Goal: Task Accomplishment & Management: Complete application form

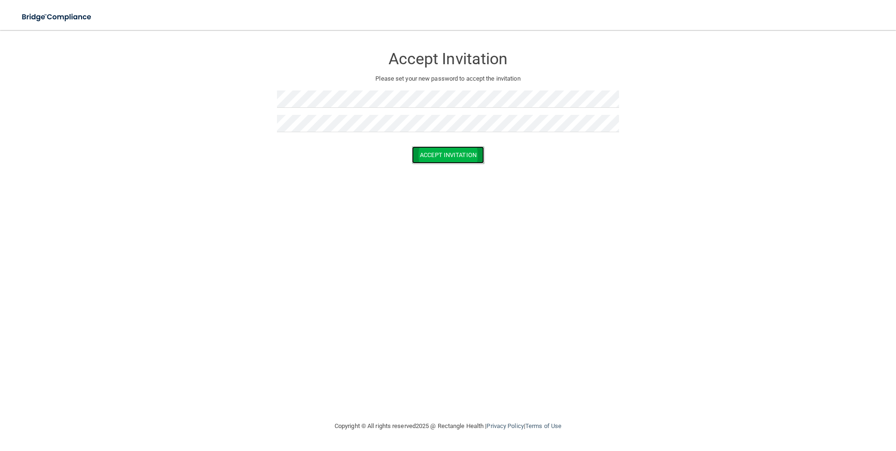
click at [444, 149] on button "Accept Invitation" at bounding box center [448, 154] width 72 height 17
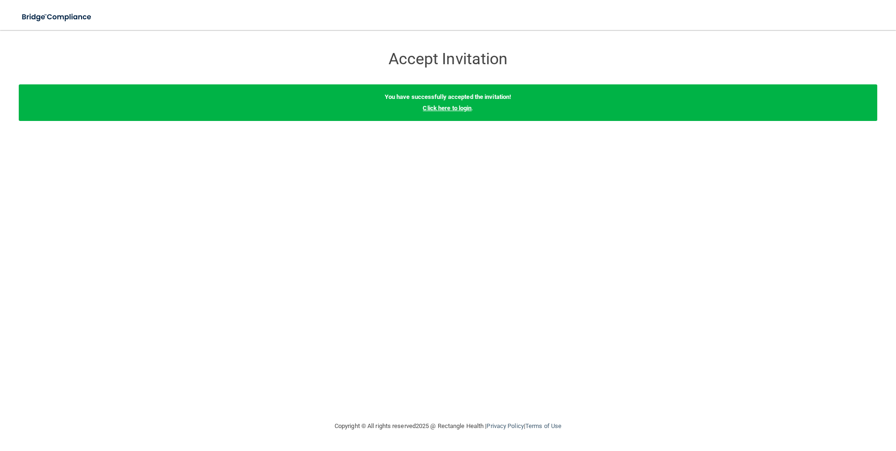
click at [443, 107] on link "Click here to login" at bounding box center [447, 107] width 49 height 7
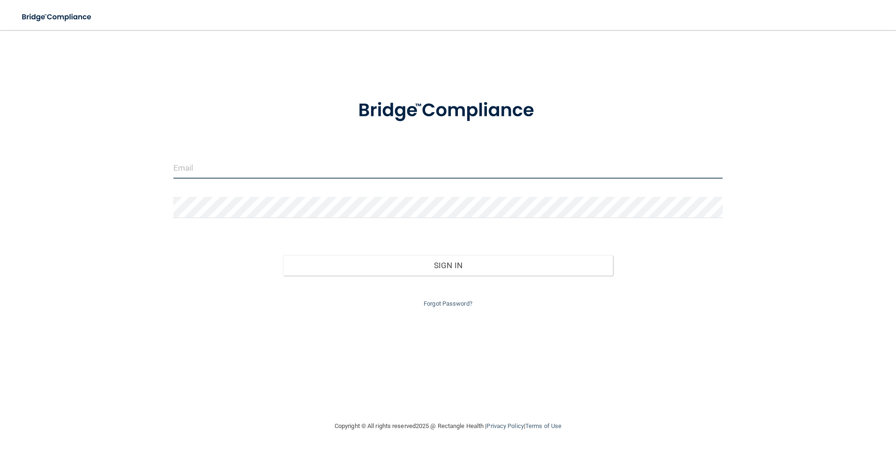
click at [262, 171] on input "email" at bounding box center [448, 167] width 550 height 21
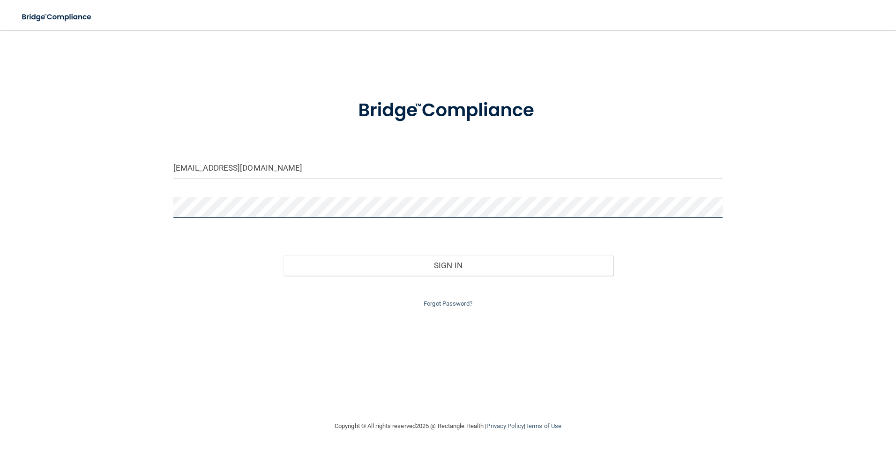
click at [283, 255] on button "Sign In" at bounding box center [448, 265] width 330 height 21
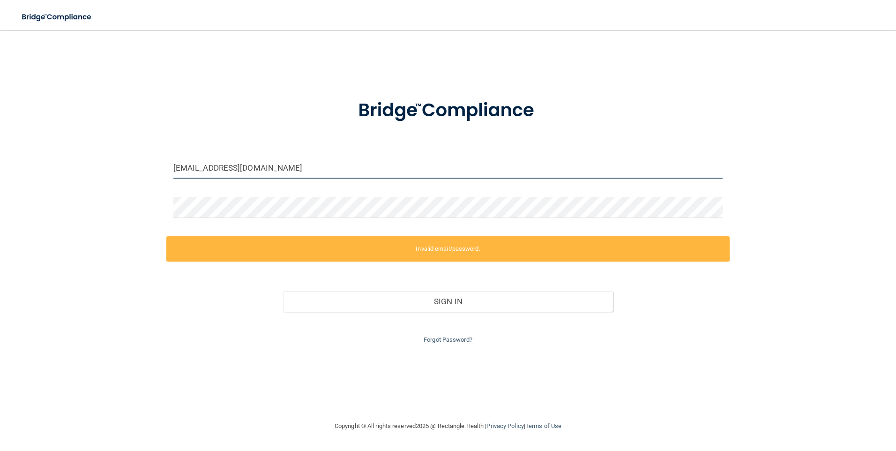
click at [304, 160] on input "[EMAIL_ADDRESS][DOMAIN_NAME]" at bounding box center [448, 167] width 550 height 21
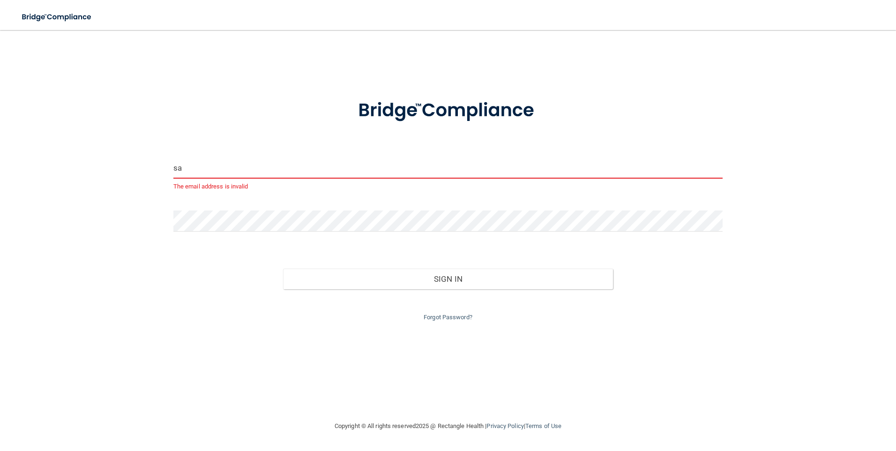
type input "s"
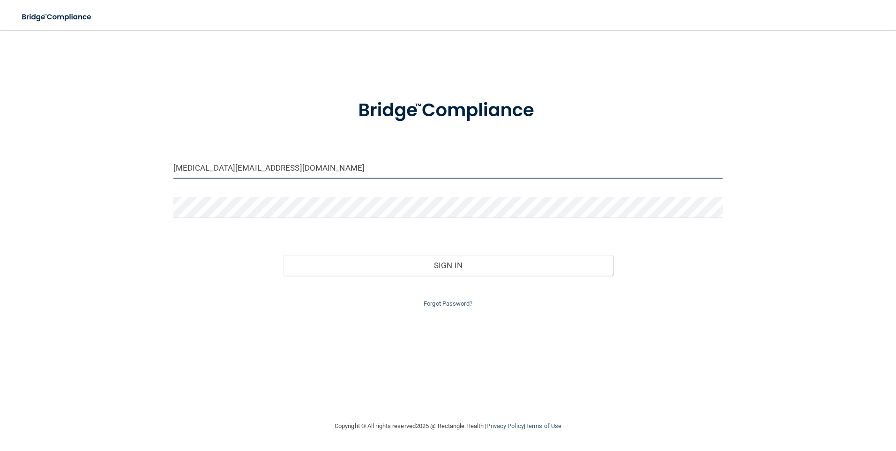
click at [333, 162] on input "[MEDICAL_DATA][EMAIL_ADDRESS][DOMAIN_NAME]" at bounding box center [448, 167] width 550 height 21
type input "[MEDICAL_DATA][EMAIL_ADDRESS][DOMAIN_NAME]"
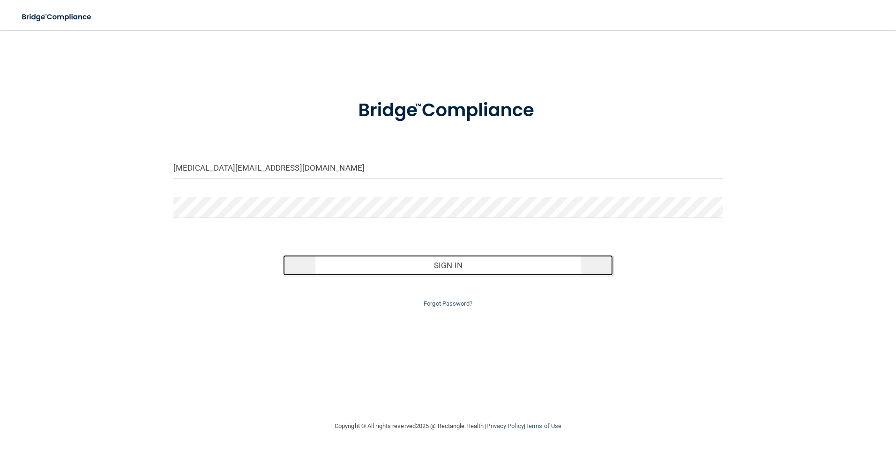
click at [382, 266] on button "Sign In" at bounding box center [448, 265] width 330 height 21
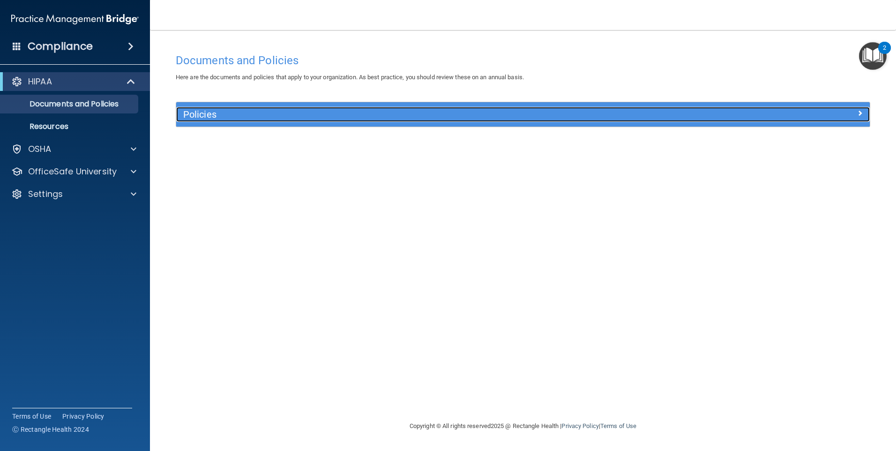
click at [460, 112] on h5 "Policies" at bounding box center [436, 114] width 506 height 10
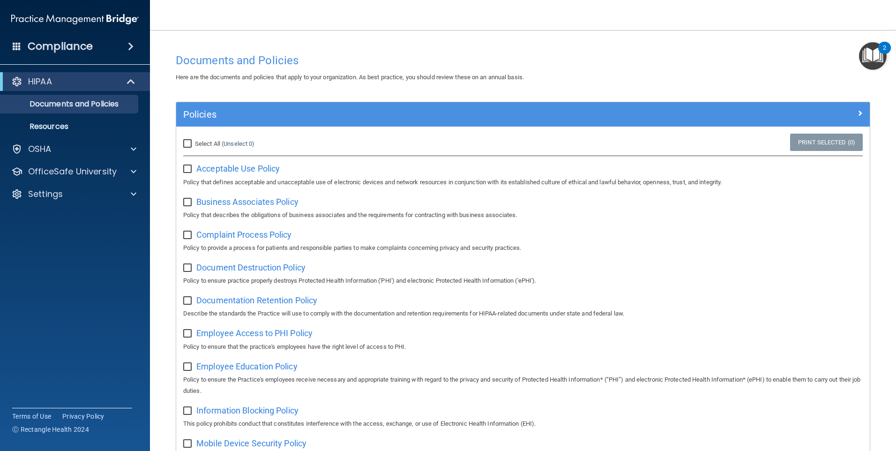
click at [874, 56] on img "Open Resource Center, 2 new notifications" at bounding box center [873, 56] width 28 height 28
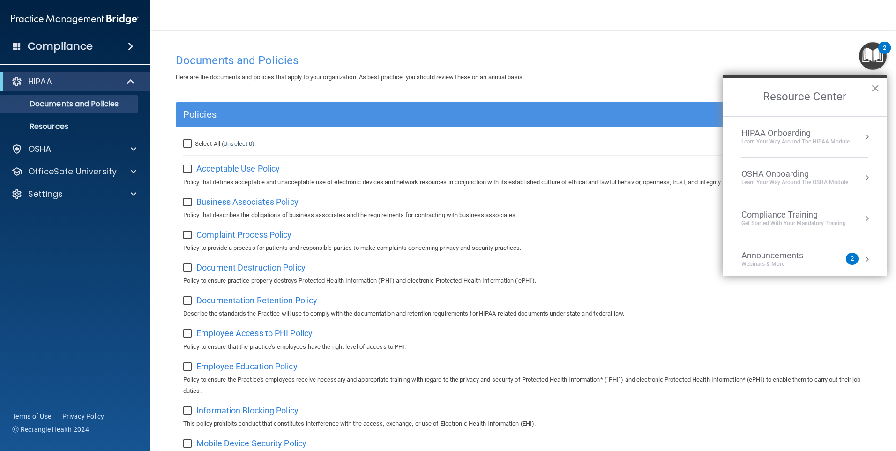
click at [761, 138] on div "Learn Your Way around the HIPAA module" at bounding box center [795, 142] width 108 height 8
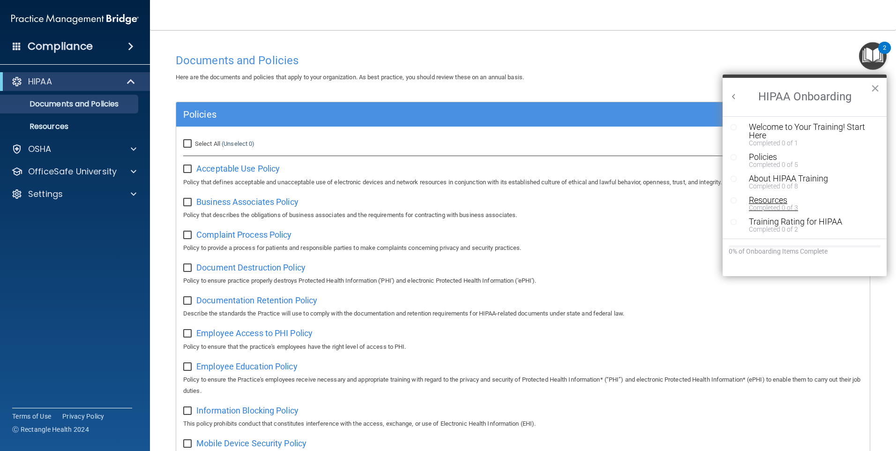
scroll to position [2, 0]
click at [751, 60] on h4 "Documents and Policies" at bounding box center [523, 60] width 694 height 12
click at [754, 126] on div "Welcome to Your Training! Start Here" at bounding box center [808, 130] width 119 height 17
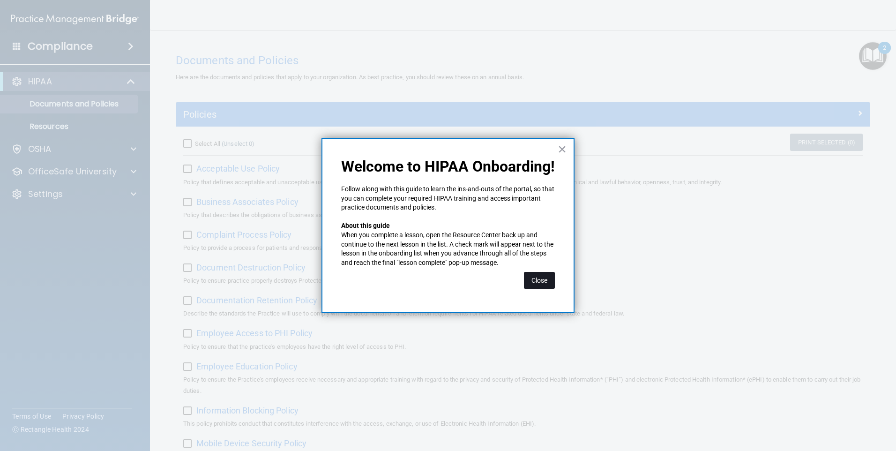
click at [538, 282] on button "Close" at bounding box center [539, 280] width 31 height 17
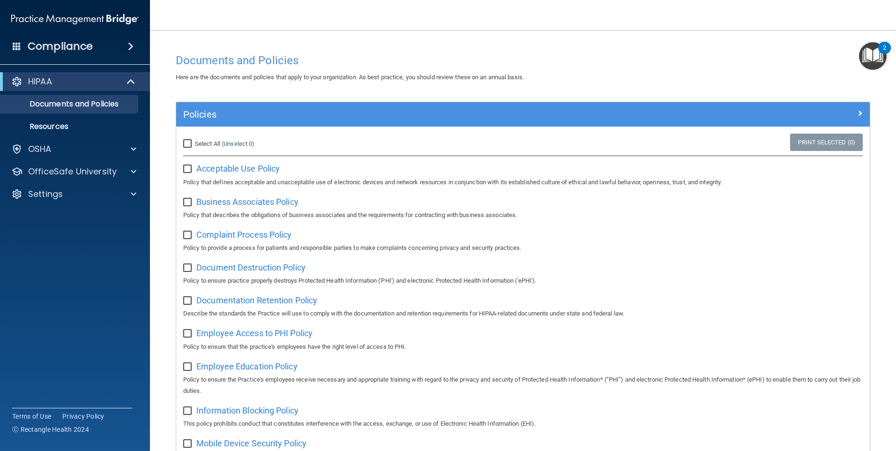
click at [874, 55] on img "Open Resource Center, 2 new notifications" at bounding box center [873, 56] width 28 height 28
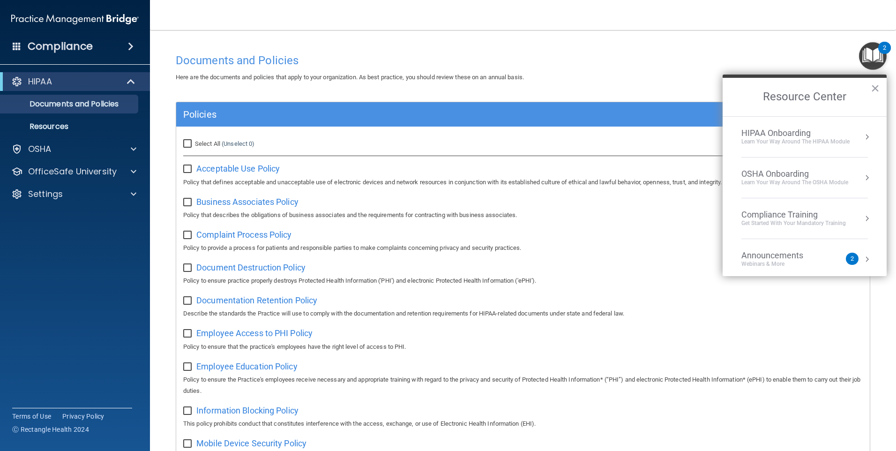
click at [853, 135] on div "HIPAA Onboarding Learn Your Way around the HIPAA module" at bounding box center [804, 137] width 126 height 18
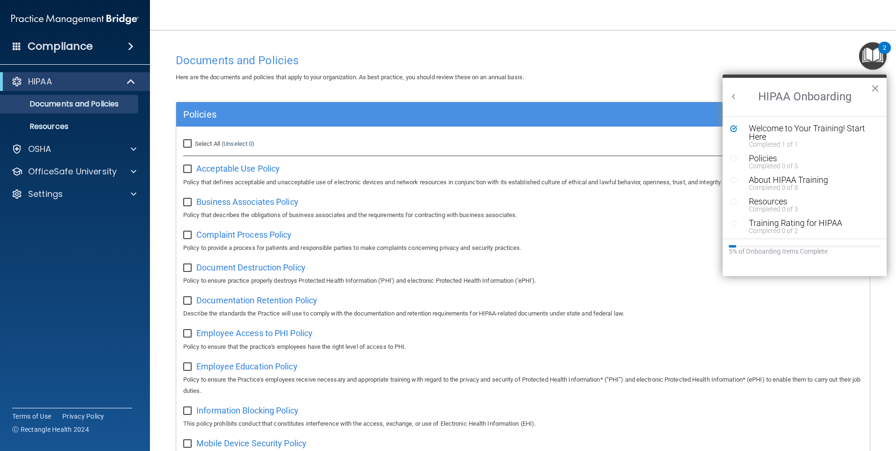
scroll to position [0, 0]
click at [754, 158] on div "Policies" at bounding box center [808, 158] width 119 height 8
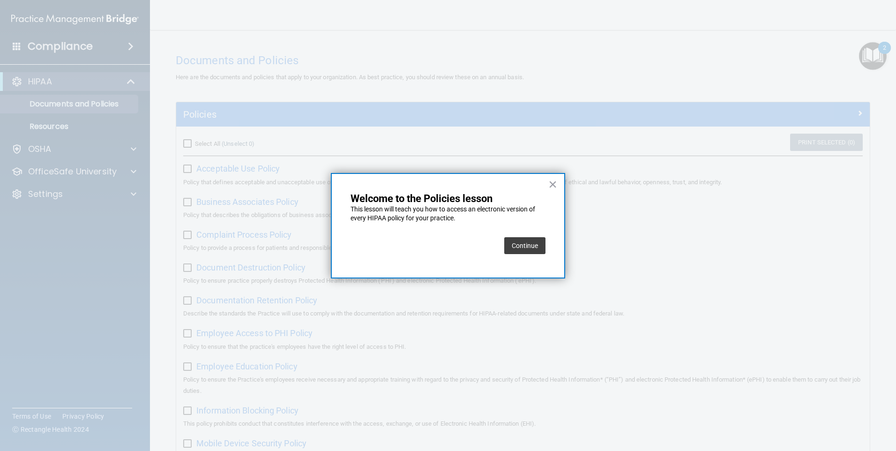
click at [513, 248] on button "Continue" at bounding box center [524, 245] width 41 height 17
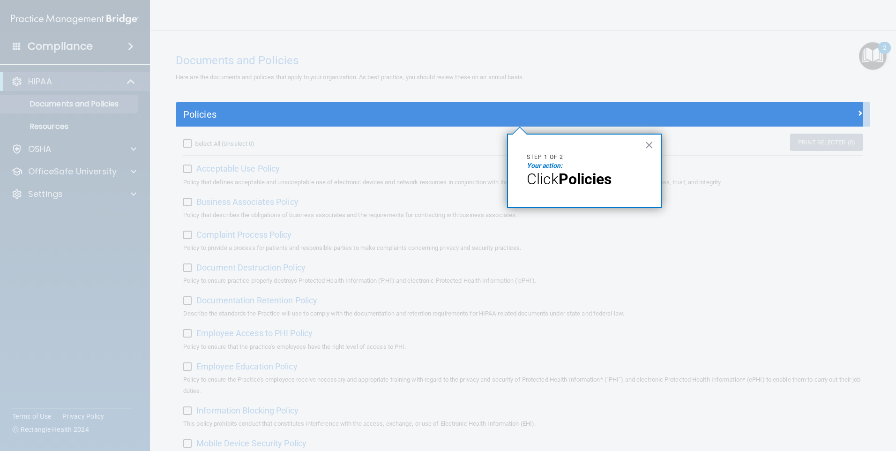
click at [558, 181] on span "Click" at bounding box center [543, 179] width 32 height 18
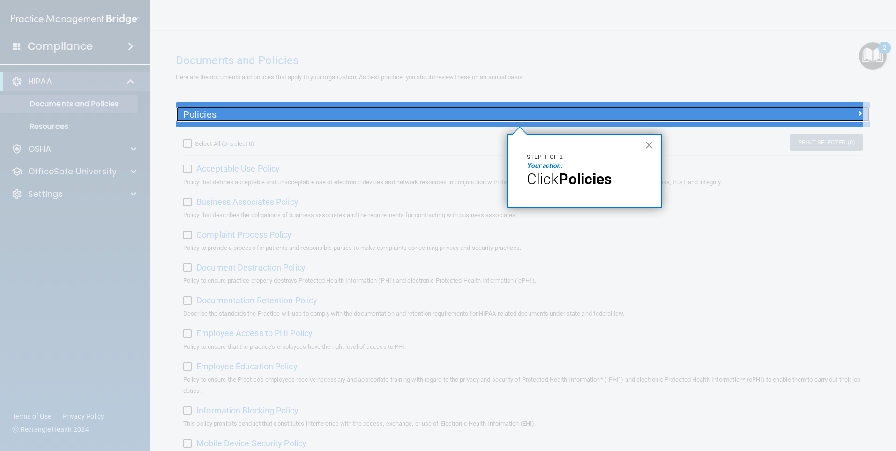
click at [200, 115] on h5 "Policies" at bounding box center [436, 114] width 506 height 10
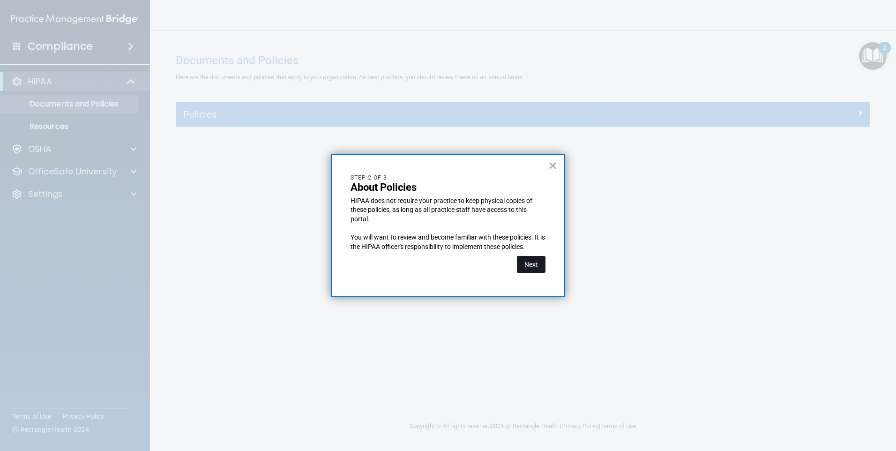
click at [541, 267] on button "Next" at bounding box center [531, 264] width 29 height 17
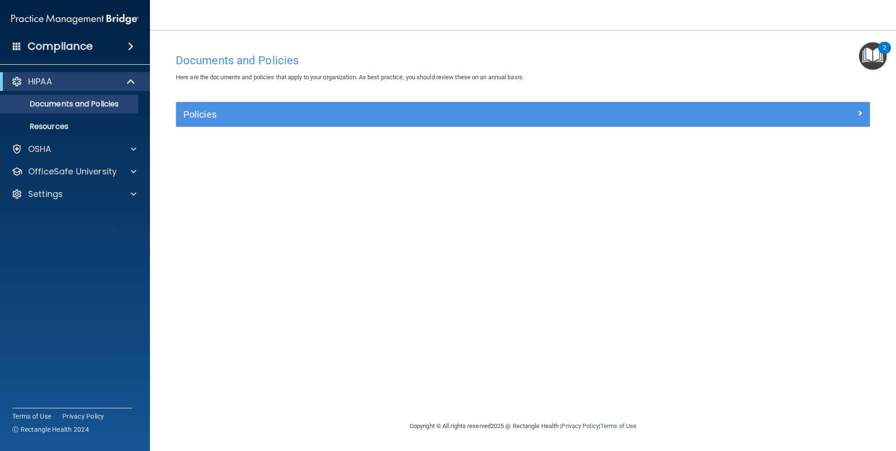
click at [876, 52] on img "Open Resource Center, 2 new notifications" at bounding box center [873, 56] width 28 height 28
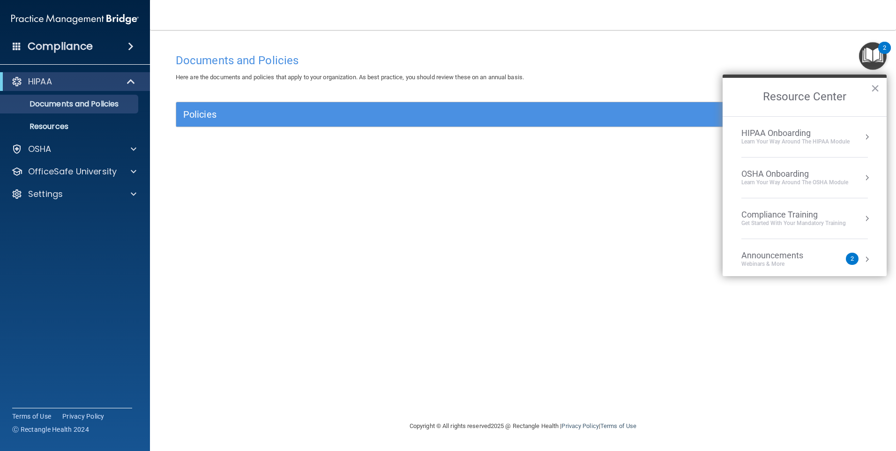
click at [797, 254] on div "Announcements" at bounding box center [781, 255] width 81 height 10
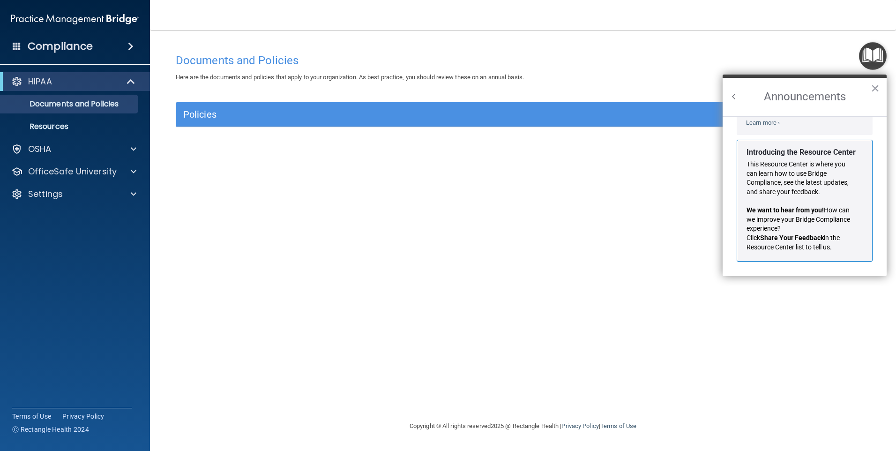
scroll to position [164, 0]
click at [734, 97] on button "Back to Resource Center Home" at bounding box center [733, 96] width 9 height 9
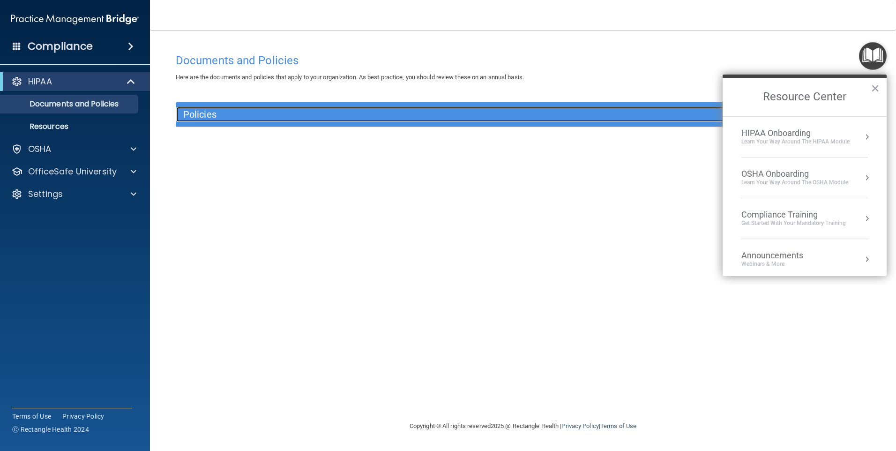
click at [578, 119] on h5 "Policies" at bounding box center [436, 114] width 506 height 10
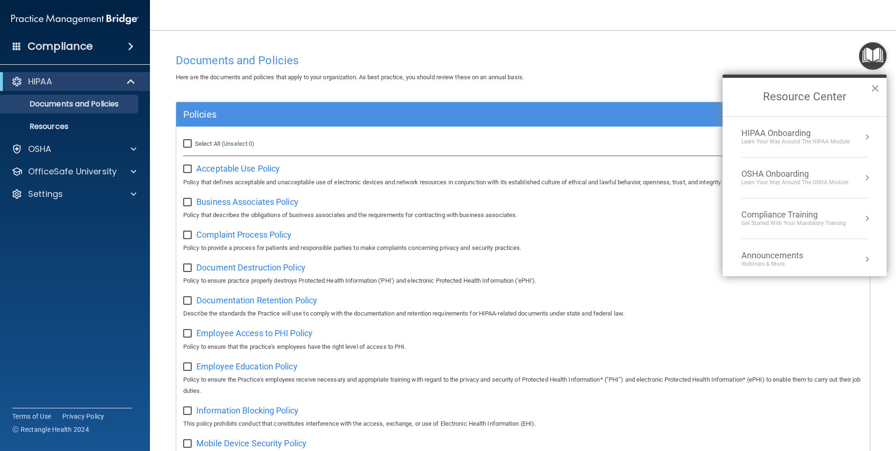
click at [873, 87] on button "×" at bounding box center [874, 88] width 9 height 15
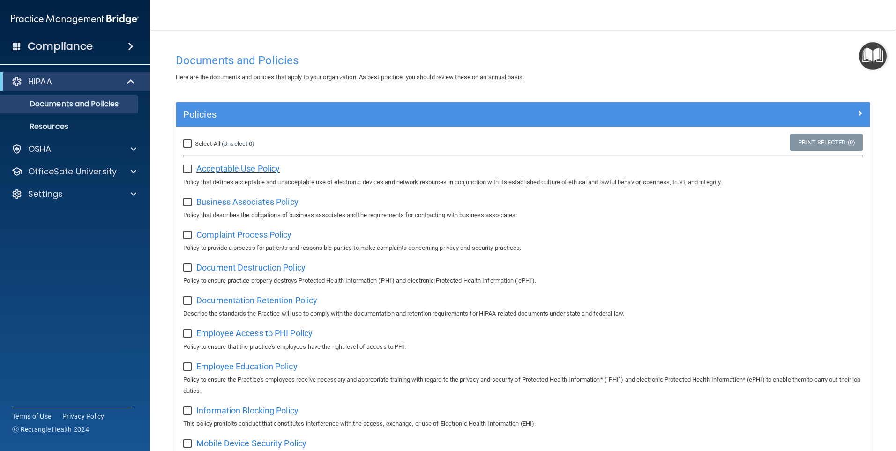
click at [234, 170] on span "Acceptable Use Policy" at bounding box center [237, 169] width 83 height 10
click at [188, 169] on input "checkbox" at bounding box center [188, 168] width 11 height 7
click at [870, 61] on img "Open Resource Center" at bounding box center [873, 56] width 28 height 28
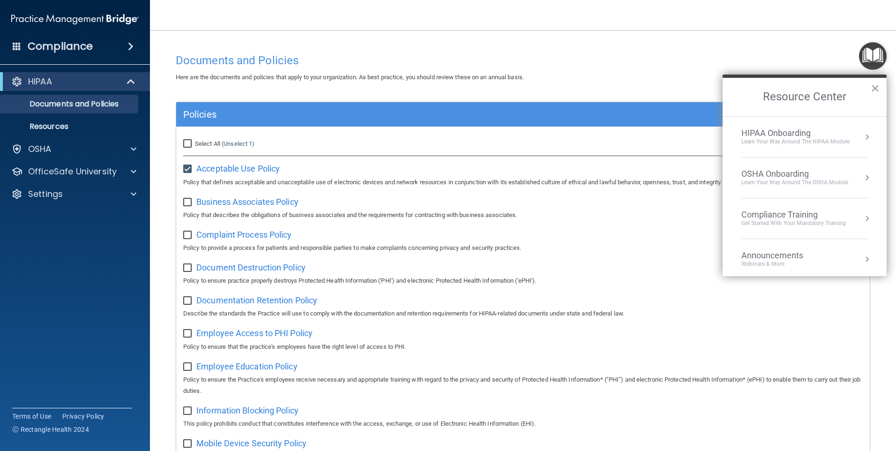
click at [724, 101] on h2 "Resource Center" at bounding box center [804, 97] width 164 height 38
click at [639, 106] on div "Policies" at bounding box center [522, 114] width 693 height 24
click at [793, 133] on div "HIPAA Onboarding" at bounding box center [795, 133] width 108 height 10
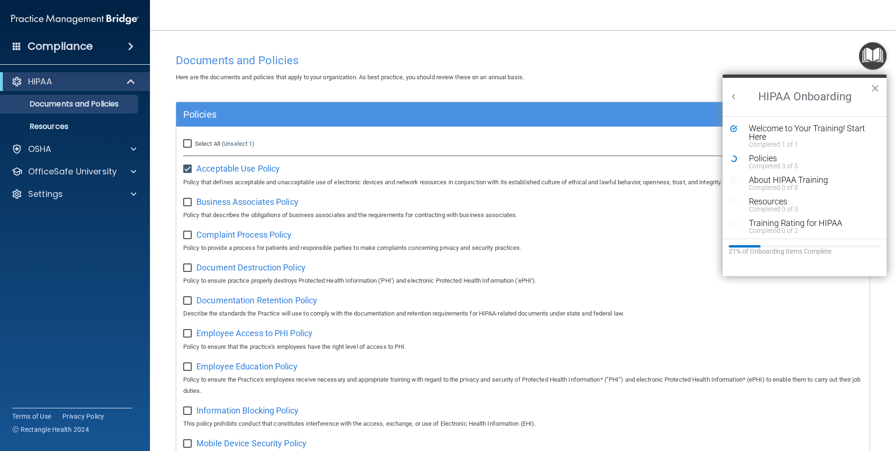
scroll to position [0, 0]
click at [186, 166] on input "checkbox" at bounding box center [188, 168] width 11 height 7
click at [758, 160] on div "Policies" at bounding box center [808, 158] width 119 height 8
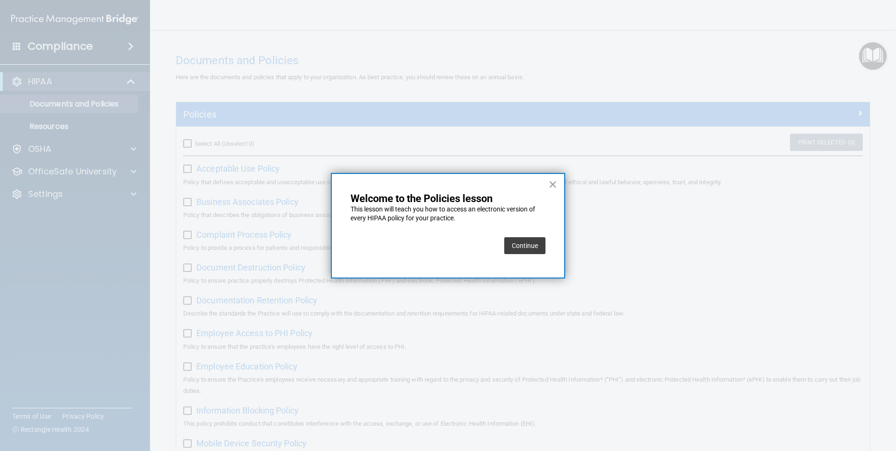
click at [519, 249] on button "Continue" at bounding box center [524, 245] width 41 height 17
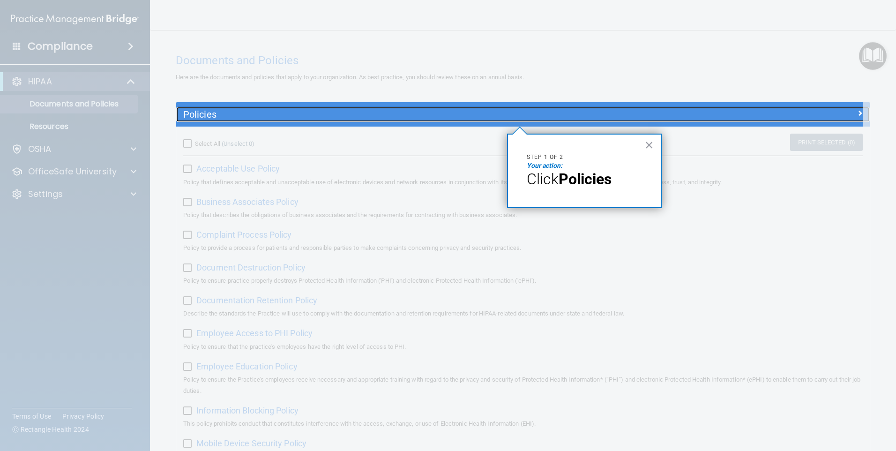
click at [492, 118] on h5 "Policies" at bounding box center [436, 114] width 506 height 10
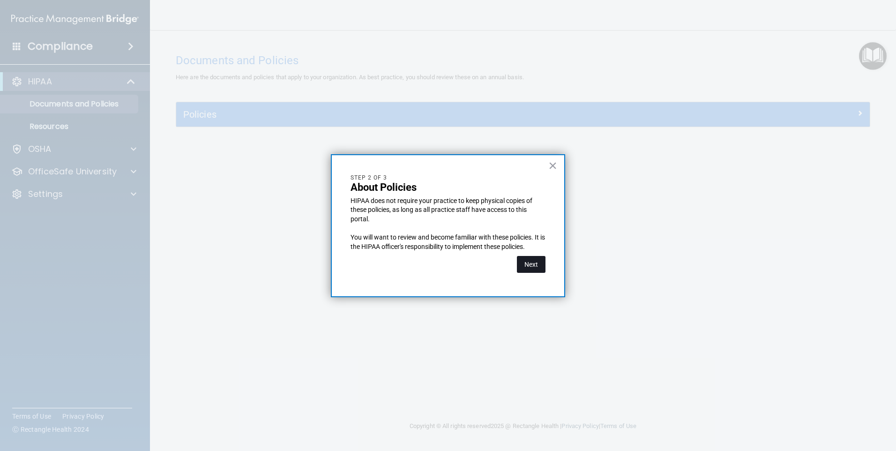
click at [521, 268] on button "Next" at bounding box center [531, 264] width 29 height 17
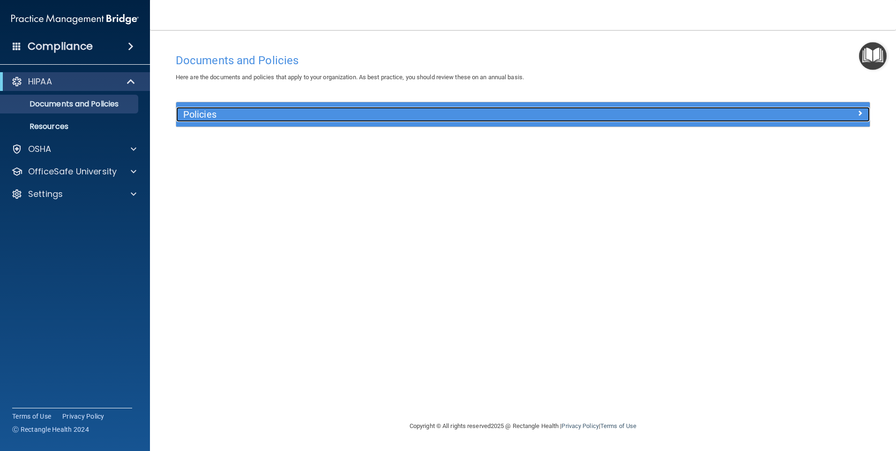
click at [682, 119] on h5 "Policies" at bounding box center [436, 114] width 506 height 10
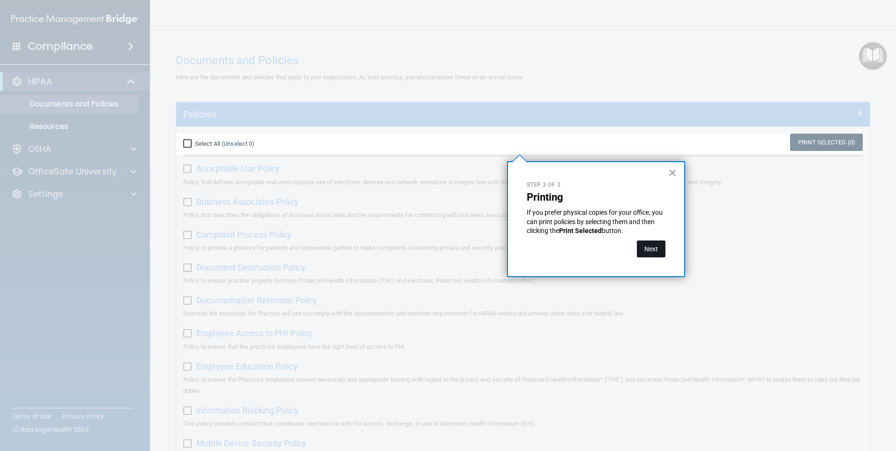
click at [649, 252] on button "Next" at bounding box center [651, 248] width 29 height 17
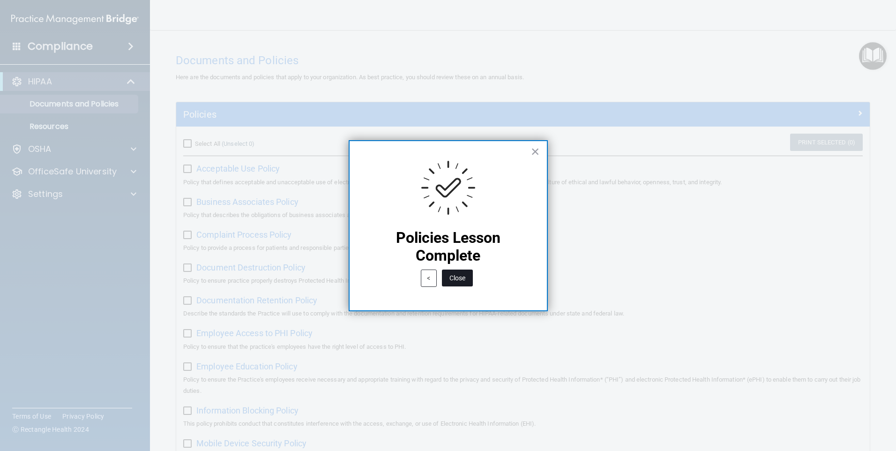
click at [453, 279] on button "Close" at bounding box center [457, 277] width 31 height 17
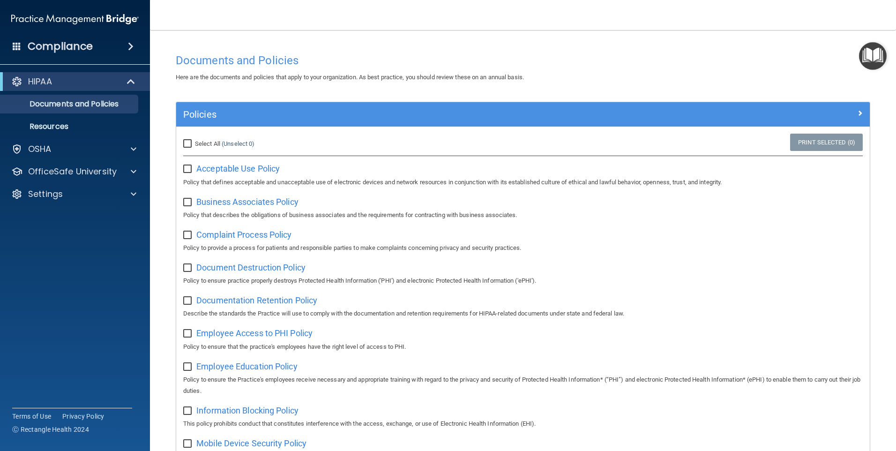
click at [189, 168] on input "checkbox" at bounding box center [188, 168] width 11 height 7
checkbox input "true"
click at [234, 204] on span "Business Associates Policy" at bounding box center [247, 202] width 102 height 10
